Goal: Information Seeking & Learning: Understand process/instructions

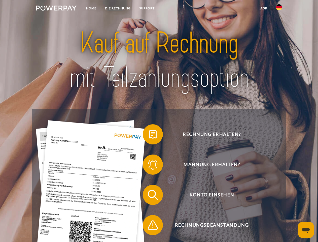
click at [56, 9] on img at bounding box center [56, 8] width 41 height 5
click at [279, 9] on img at bounding box center [279, 7] width 6 height 6
click at [264, 8] on link "agb" at bounding box center [264, 8] width 16 height 9
click at [149, 135] on span at bounding box center [145, 134] width 25 height 25
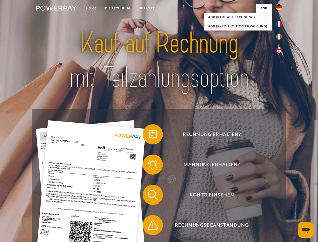
click at [149, 166] on span at bounding box center [145, 164] width 25 height 25
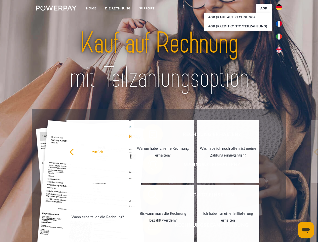
click at [149, 196] on link "Bis wann muss die Rechnung bezahlt werden?" at bounding box center [163, 216] width 63 height 63
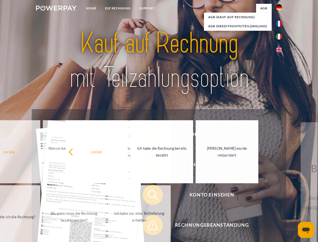
click at [149, 226] on span at bounding box center [145, 225] width 25 height 25
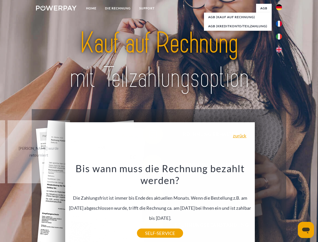
click at [306, 230] on icon "Messaging-Fenster öffnen" at bounding box center [307, 231] width 8 height 6
